Goal: Navigation & Orientation: Understand site structure

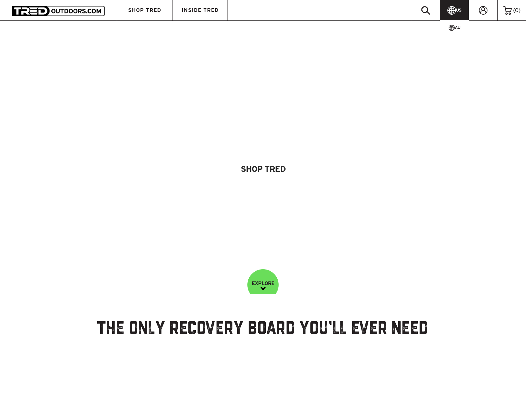
click at [445, 8] on link "US" at bounding box center [454, 10] width 29 height 20
click at [449, 29] on icon at bounding box center [451, 28] width 6 height 6
